Goal: Task Accomplishment & Management: Manage account settings

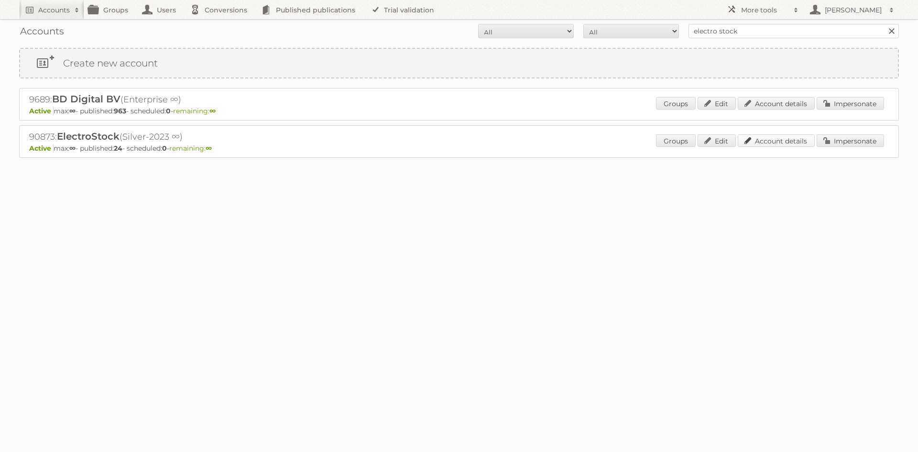
click at [789, 140] on link "Account details" at bounding box center [776, 140] width 77 height 12
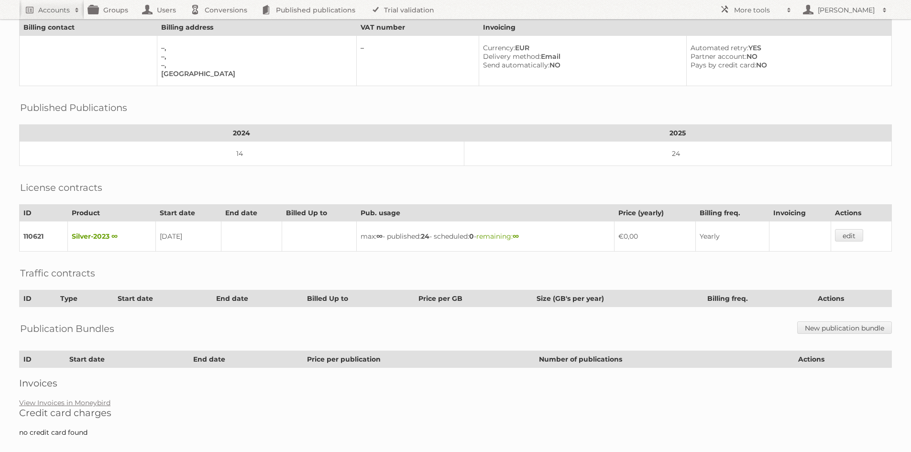
scroll to position [96, 0]
drag, startPoint x: 637, startPoint y: 234, endPoint x: 656, endPoint y: 235, distance: 19.6
click at [656, 235] on td "€0,00" at bounding box center [655, 236] width 81 height 30
click at [629, 237] on td "€0,00" at bounding box center [655, 236] width 81 height 30
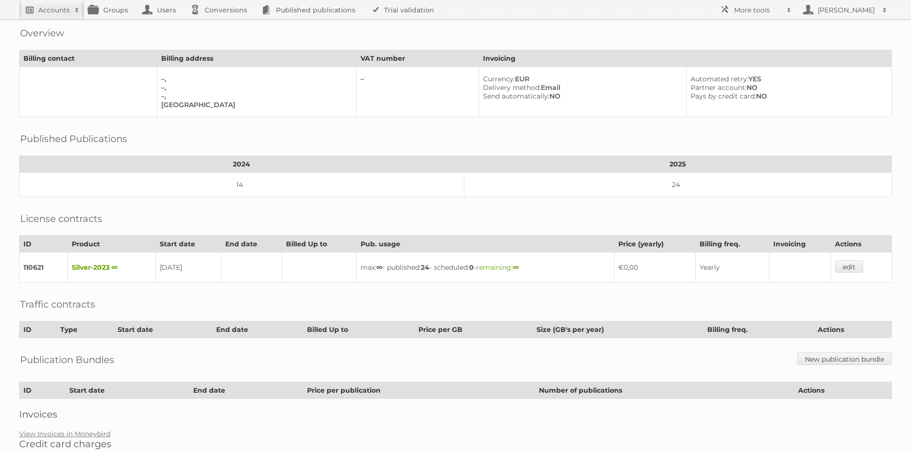
scroll to position [0, 0]
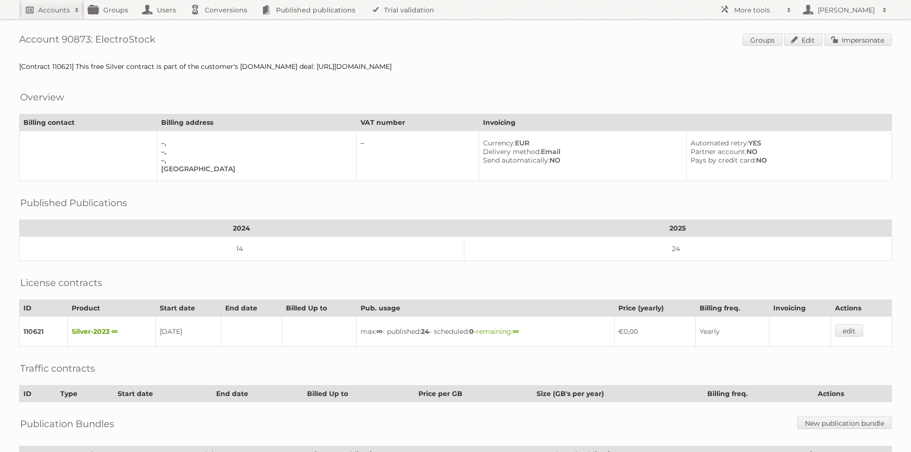
click at [59, 12] on h2 "Accounts" at bounding box center [54, 10] width 32 height 10
type input"] "albert heijn"
click at [221, 24] on input "Search" at bounding box center [228, 31] width 14 height 14
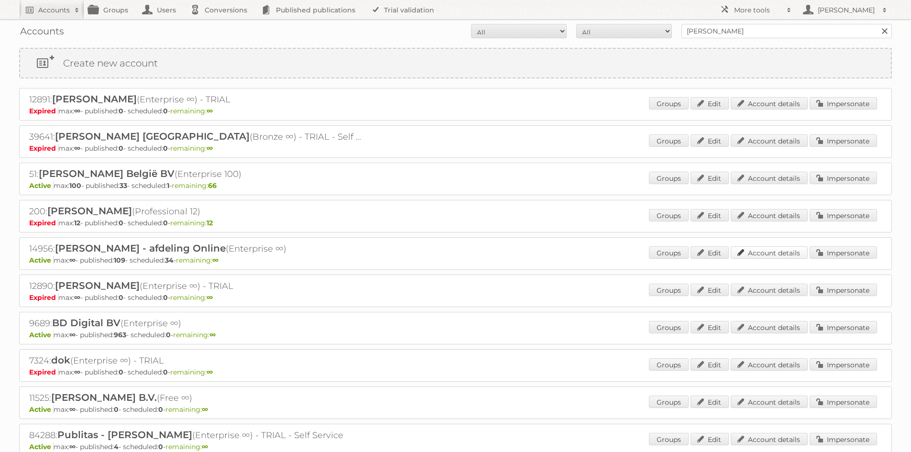
click at [777, 254] on link "Account details" at bounding box center [769, 252] width 77 height 12
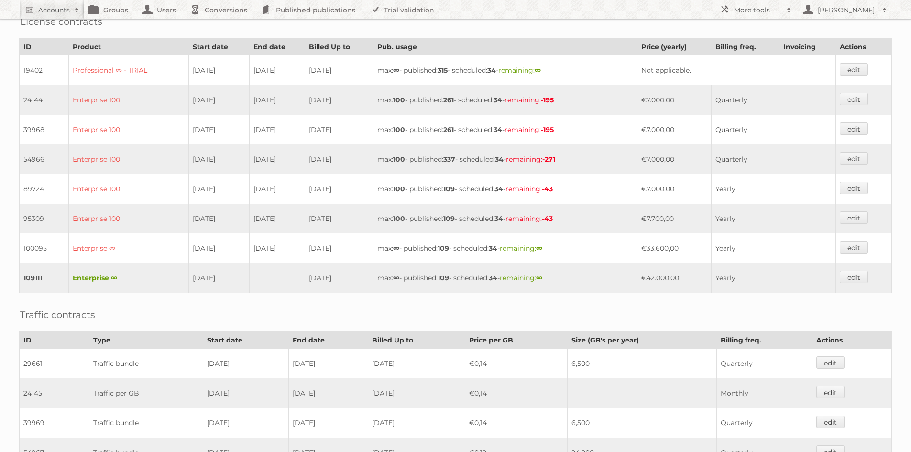
scroll to position [239, 0]
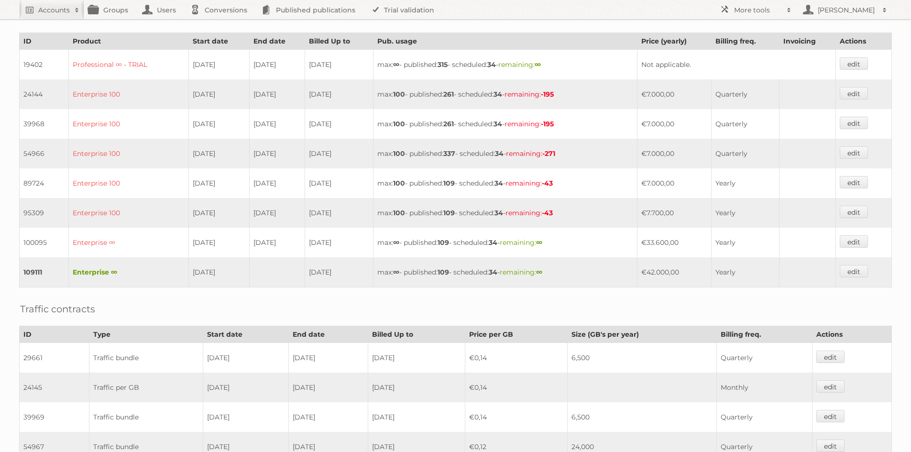
drag, startPoint x: 114, startPoint y: 272, endPoint x: 57, endPoint y: 272, distance: 56.9
click at [57, 272] on tr "109111 Enterprise ∞ [DATE] [DATE] max: ∞ - published: 109 - scheduled: 34 - rem…" at bounding box center [456, 272] width 872 height 30
drag, startPoint x: 444, startPoint y: 273, endPoint x: 474, endPoint y: 273, distance: 29.7
click at [474, 273] on td "max: ∞ - published: 109 - scheduled: 34 - remaining: ∞" at bounding box center [506, 272] width 264 height 30
drag, startPoint x: 657, startPoint y: 269, endPoint x: 695, endPoint y: 272, distance: 37.4
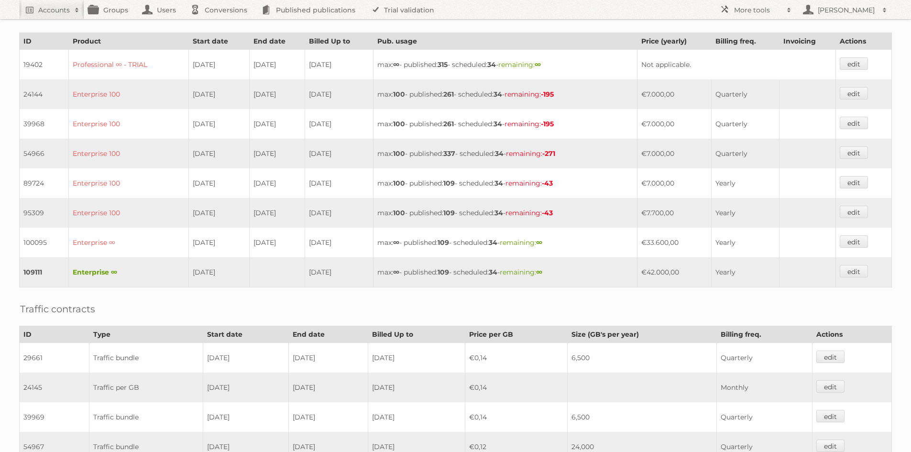
click at [695, 272] on td "€42.000,00" at bounding box center [674, 272] width 75 height 30
click at [662, 296] on div "Account 14956: [PERSON_NAME] - afdeling Online Groups Edit Impersonate Overview…" at bounding box center [455, 255] width 911 height 989
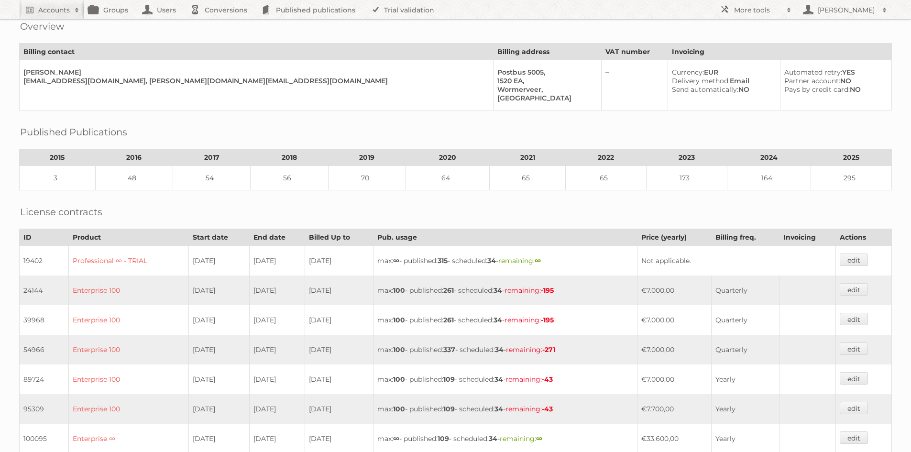
scroll to position [0, 0]
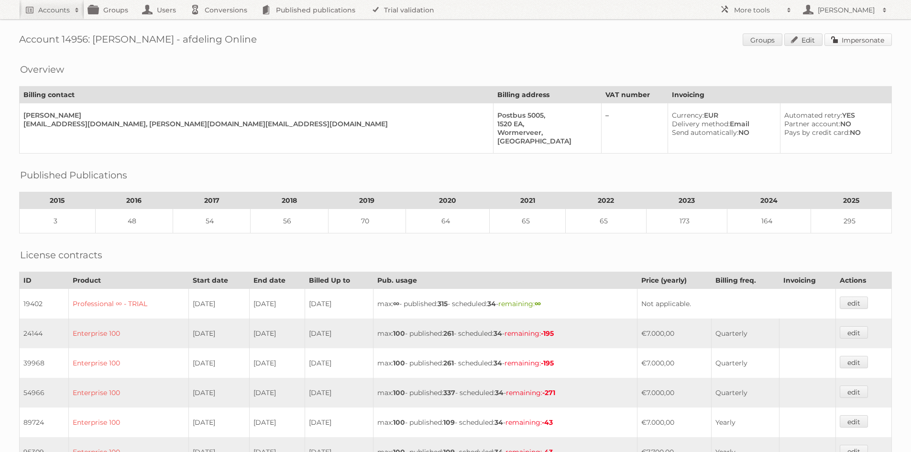
click at [838, 43] on link "Impersonate" at bounding box center [858, 39] width 67 height 12
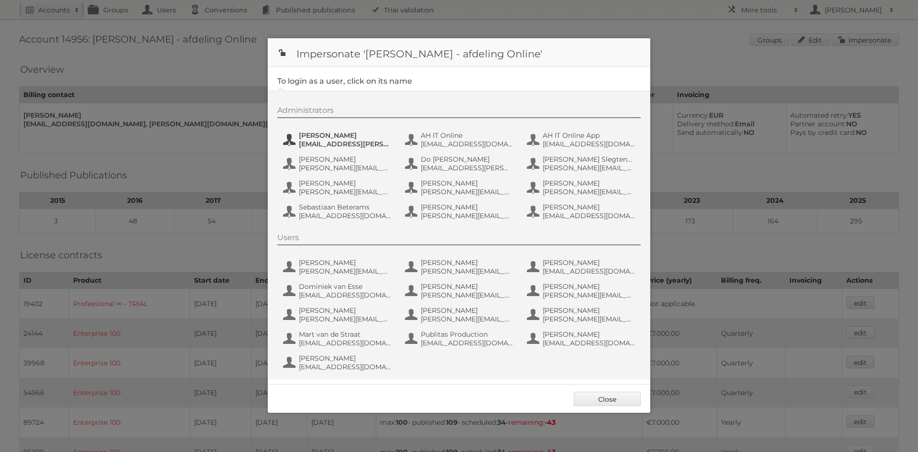
click at [323, 135] on span "[PERSON_NAME]" at bounding box center [345, 135] width 93 height 9
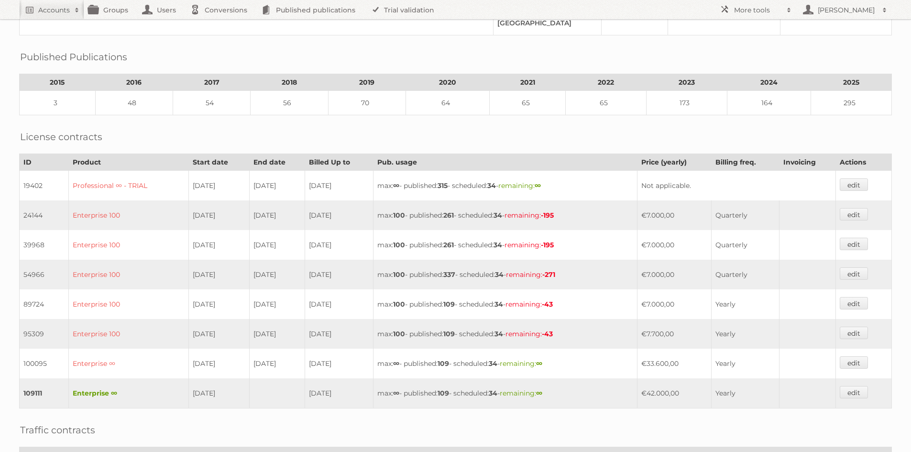
scroll to position [191, 0]
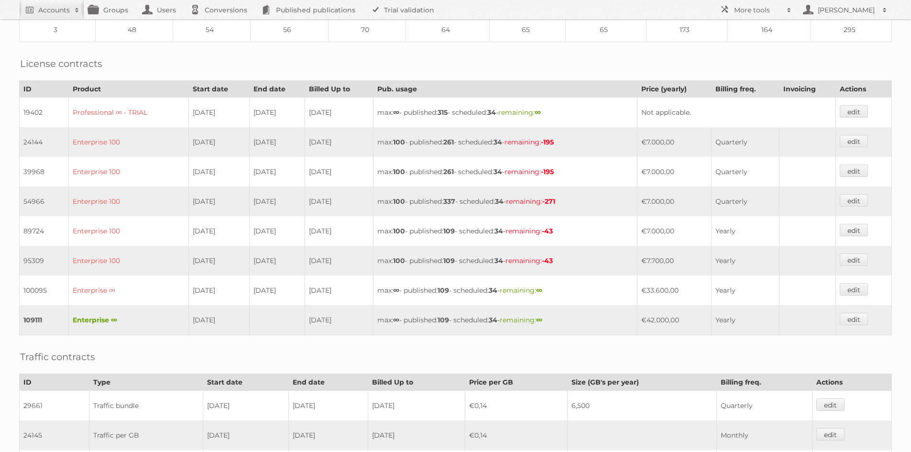
drag, startPoint x: 668, startPoint y: 323, endPoint x: 693, endPoint y: 322, distance: 24.4
click at [693, 322] on td "€42.000,00" at bounding box center [674, 320] width 75 height 30
